Goal: Feedback & Contribution: Contribute content

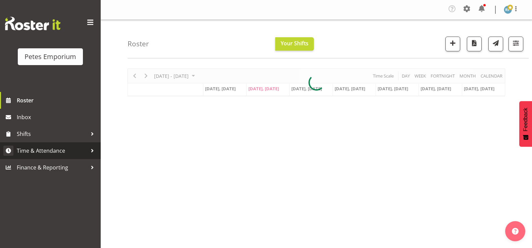
click at [54, 151] on span "Time & Attendance" at bounding box center [52, 151] width 70 height 10
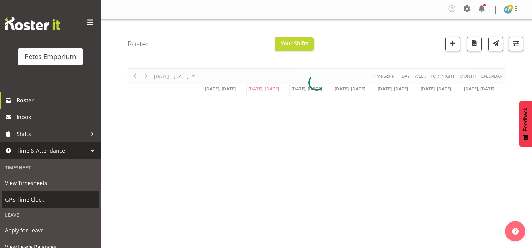
click at [38, 199] on span "GPS Time Clock" at bounding box center [50, 200] width 91 height 10
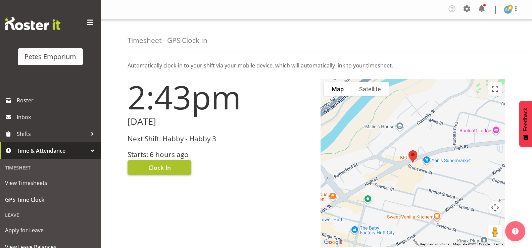
click at [176, 168] on button "Clock In" at bounding box center [160, 167] width 64 height 15
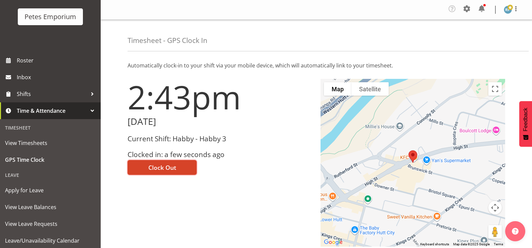
scroll to position [59, 0]
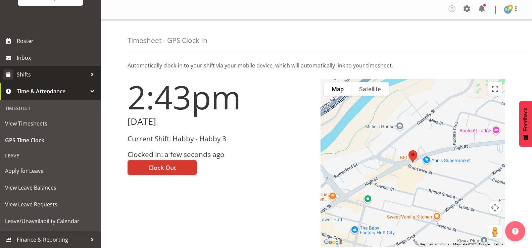
click at [35, 74] on span "Shifts" at bounding box center [52, 74] width 70 height 10
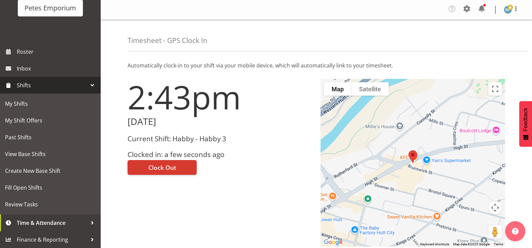
scroll to position [49, 0]
click at [89, 85] on div at bounding box center [92, 85] width 10 height 10
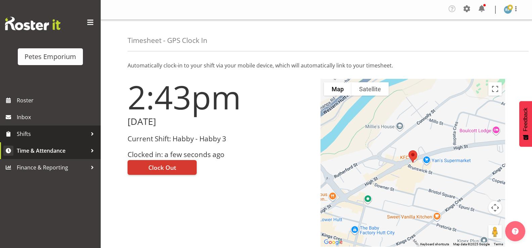
click at [66, 151] on span "Time & Attendance" at bounding box center [52, 151] width 70 height 10
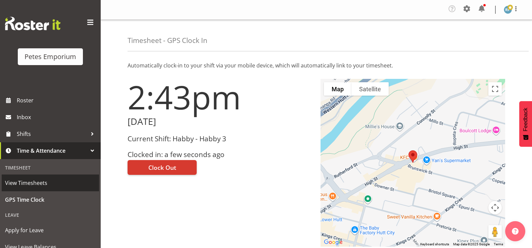
click at [48, 183] on span "View Timesheets" at bounding box center [50, 183] width 91 height 10
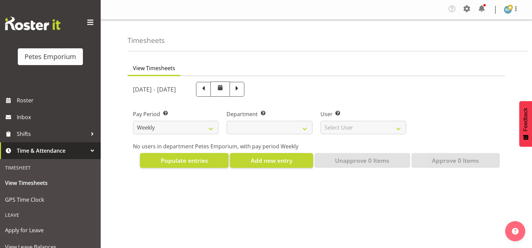
select select
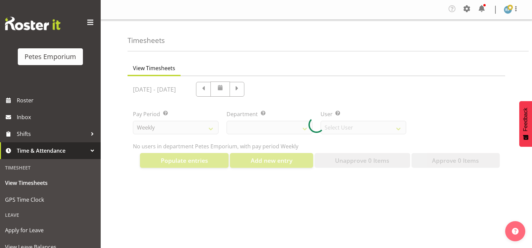
select select "11345"
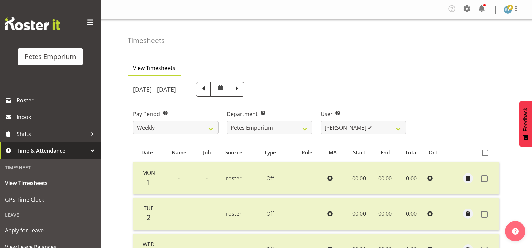
click at [158, 174] on td "Mon 1" at bounding box center [147, 178] width 28 height 32
click at [87, 151] on div at bounding box center [92, 151] width 10 height 10
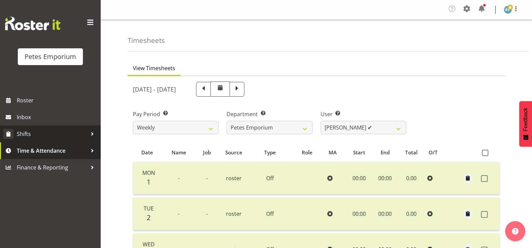
click at [96, 137] on div at bounding box center [92, 134] width 10 height 10
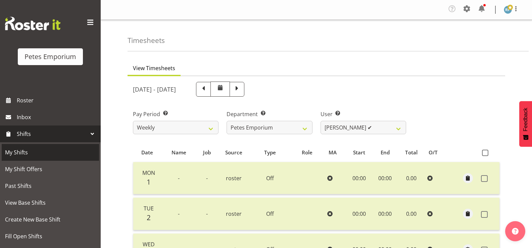
click at [22, 156] on span "My Shifts" at bounding box center [50, 152] width 91 height 10
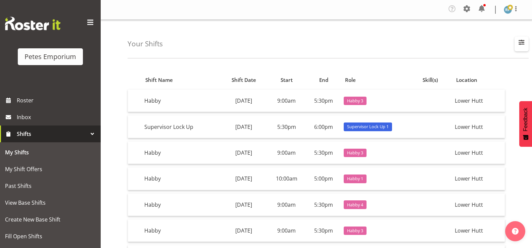
click at [526, 44] on span "button" at bounding box center [521, 42] width 9 height 9
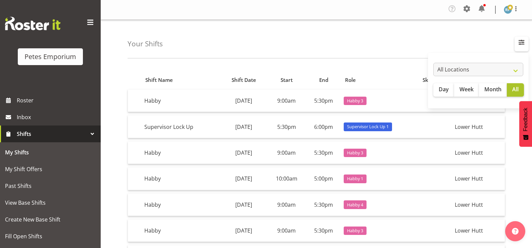
click at [525, 47] on span "button" at bounding box center [521, 42] width 9 height 9
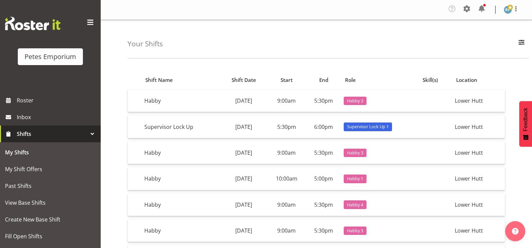
click at [508, 10] on span at bounding box center [510, 7] width 5 height 5
click at [417, 5] on nav "Tasks Jobs Employees Profile Log Out" at bounding box center [316, 9] width 418 height 13
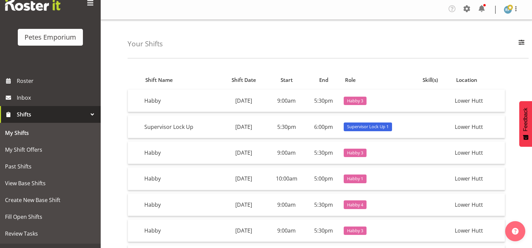
scroll to position [30, 0]
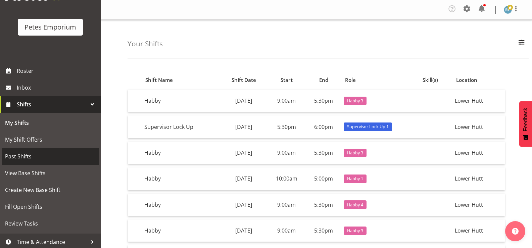
click at [27, 158] on span "Past Shifts" at bounding box center [50, 156] width 91 height 10
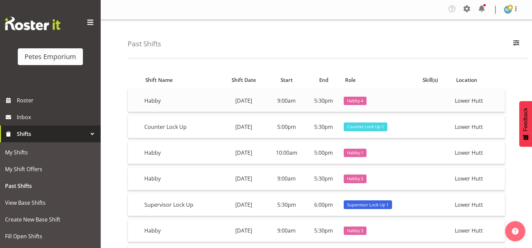
click at [150, 101] on td "Habby" at bounding box center [181, 101] width 79 height 22
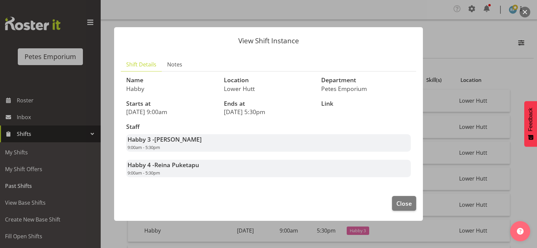
click at [222, 169] on div "Habby 4 - Reina Puketapu 9:00am - 5:30pm" at bounding box center [268, 168] width 285 height 17
click at [177, 63] on span "Notes" at bounding box center [174, 64] width 15 height 8
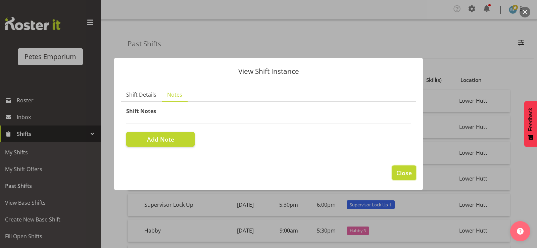
click at [404, 179] on button "Close" at bounding box center [404, 172] width 24 height 15
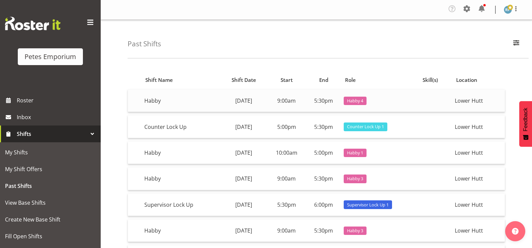
click at [162, 101] on td "Habby" at bounding box center [181, 101] width 79 height 22
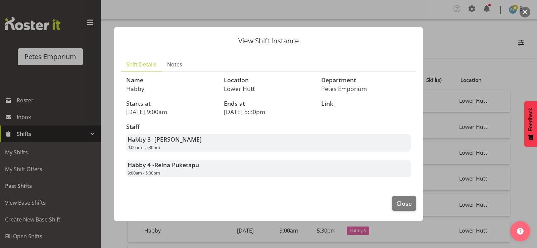
click at [183, 169] on span "Reina Puketapu" at bounding box center [176, 165] width 45 height 8
click at [401, 209] on button "Close" at bounding box center [404, 203] width 24 height 15
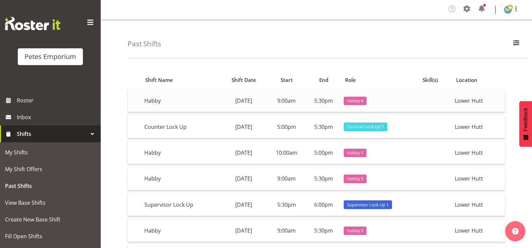
click at [155, 99] on td "Habby" at bounding box center [181, 101] width 79 height 22
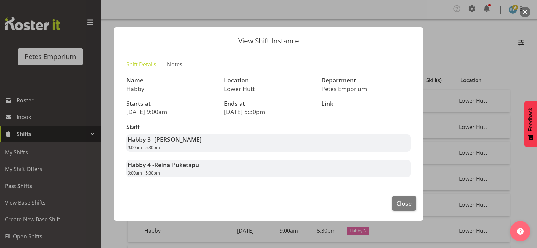
click at [147, 169] on div "Habby 4 - Reina Puketapu 9:00am - 5:30pm" at bounding box center [268, 168] width 285 height 17
click at [178, 62] on span "Notes" at bounding box center [174, 64] width 15 height 8
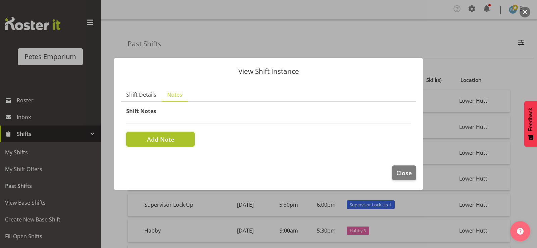
click at [177, 140] on button "Add Note" at bounding box center [160, 139] width 68 height 15
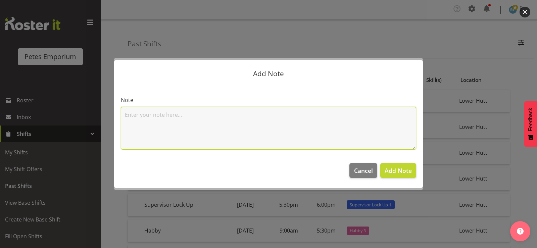
click at [191, 114] on textarea at bounding box center [268, 128] width 295 height 43
click at [175, 115] on textarea "Hi. I went picking in Porirua and had my lunch on the way back." at bounding box center [268, 128] width 295 height 43
click at [193, 115] on textarea "Hi. I went picking in Porirua and had my lunch on the way back." at bounding box center [268, 128] width 295 height 43
type textarea "Hi. I went picking in Porirua today and had my lunch on the way back."
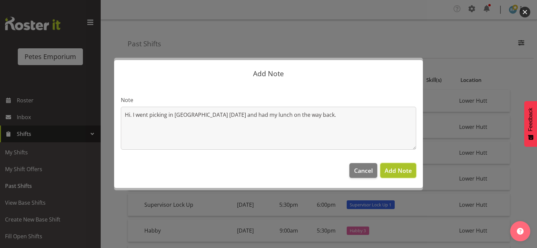
click at [397, 173] on span "Add Note" at bounding box center [398, 171] width 27 height 8
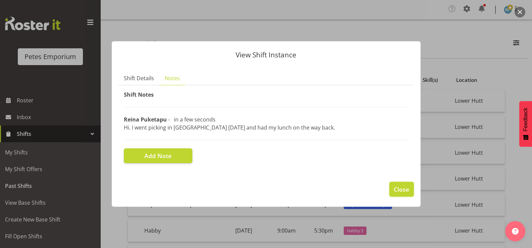
click at [403, 190] on span "Close" at bounding box center [401, 189] width 15 height 9
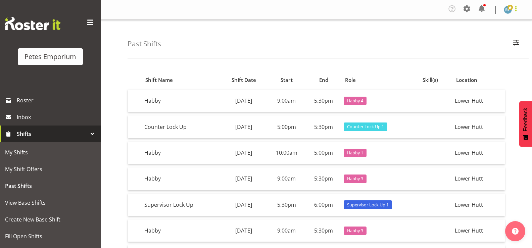
click at [518, 11] on span at bounding box center [516, 9] width 8 height 8
click at [479, 38] on link "Log Out" at bounding box center [488, 37] width 64 height 12
